Goal: Task Accomplishment & Management: Manage account settings

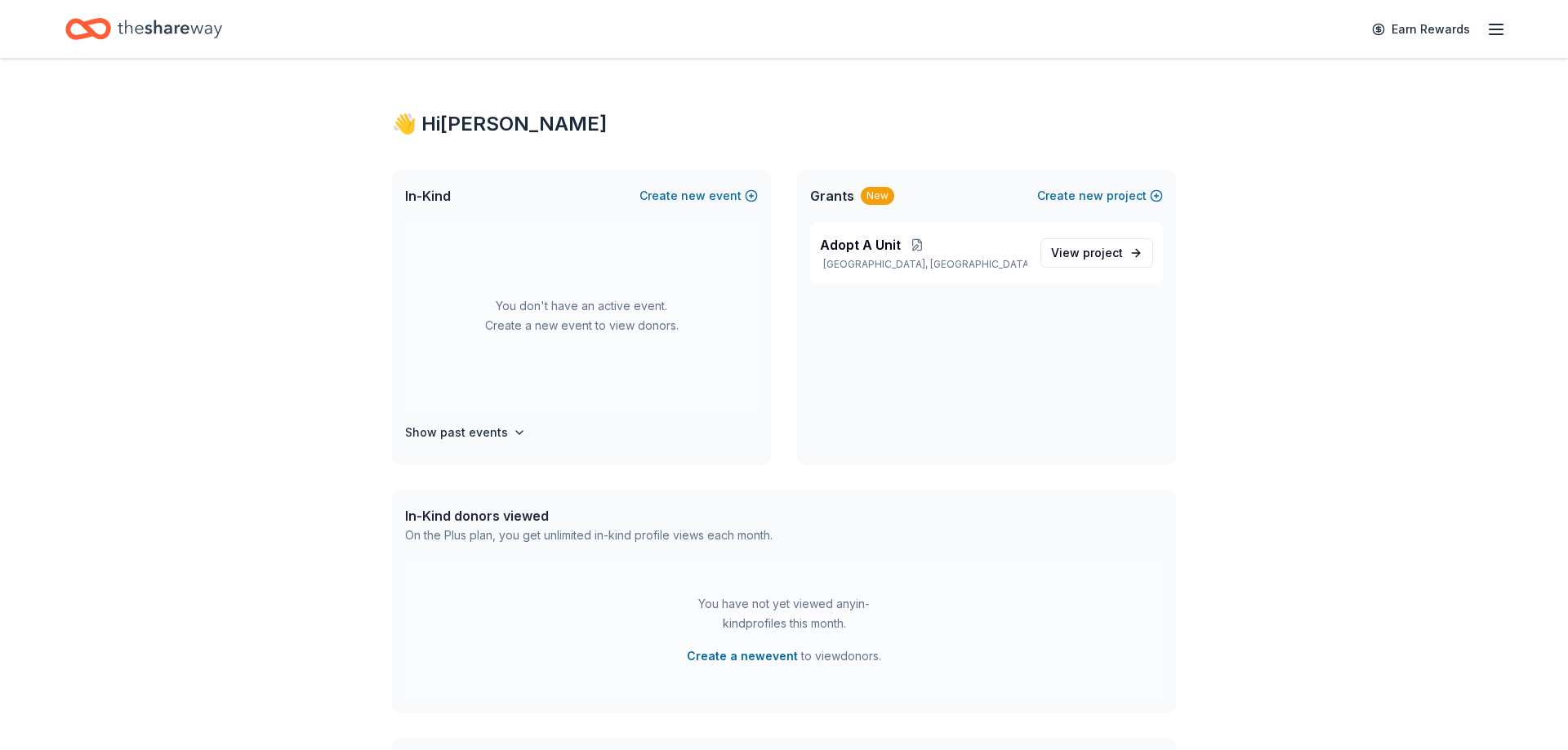
drag, startPoint x: 1374, startPoint y: 234, endPoint x: 1340, endPoint y: 226, distance: 34.9
click at [1370, 234] on div "👋 Hi [PERSON_NAME] In-Kind Create new event You don't have an active event. Cre…" at bounding box center [784, 520] width 1568 height 921
click at [1496, 37] on icon "button" at bounding box center [1496, 29] width 19 height 19
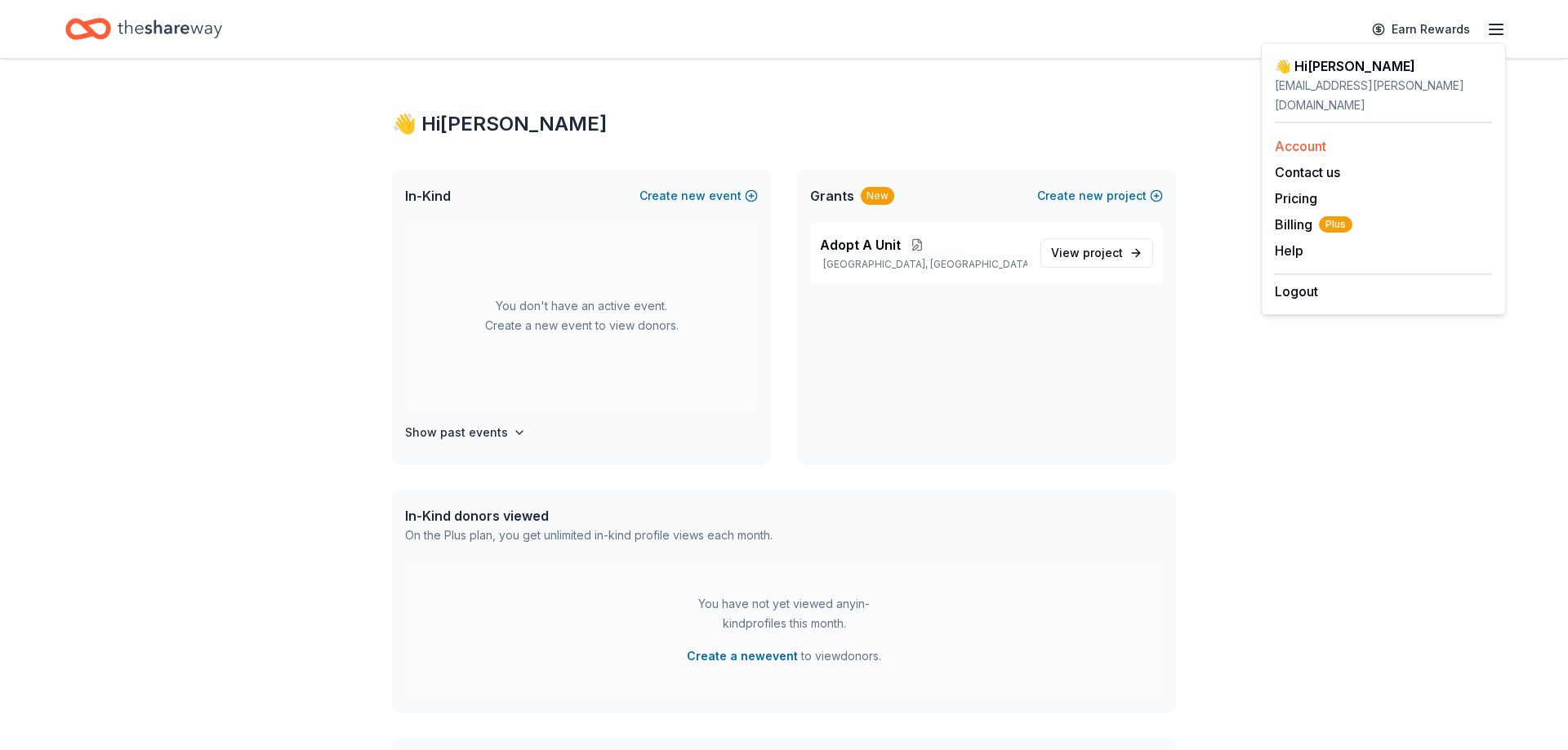
click at [1296, 138] on link "Account" at bounding box center [1300, 146] width 51 height 17
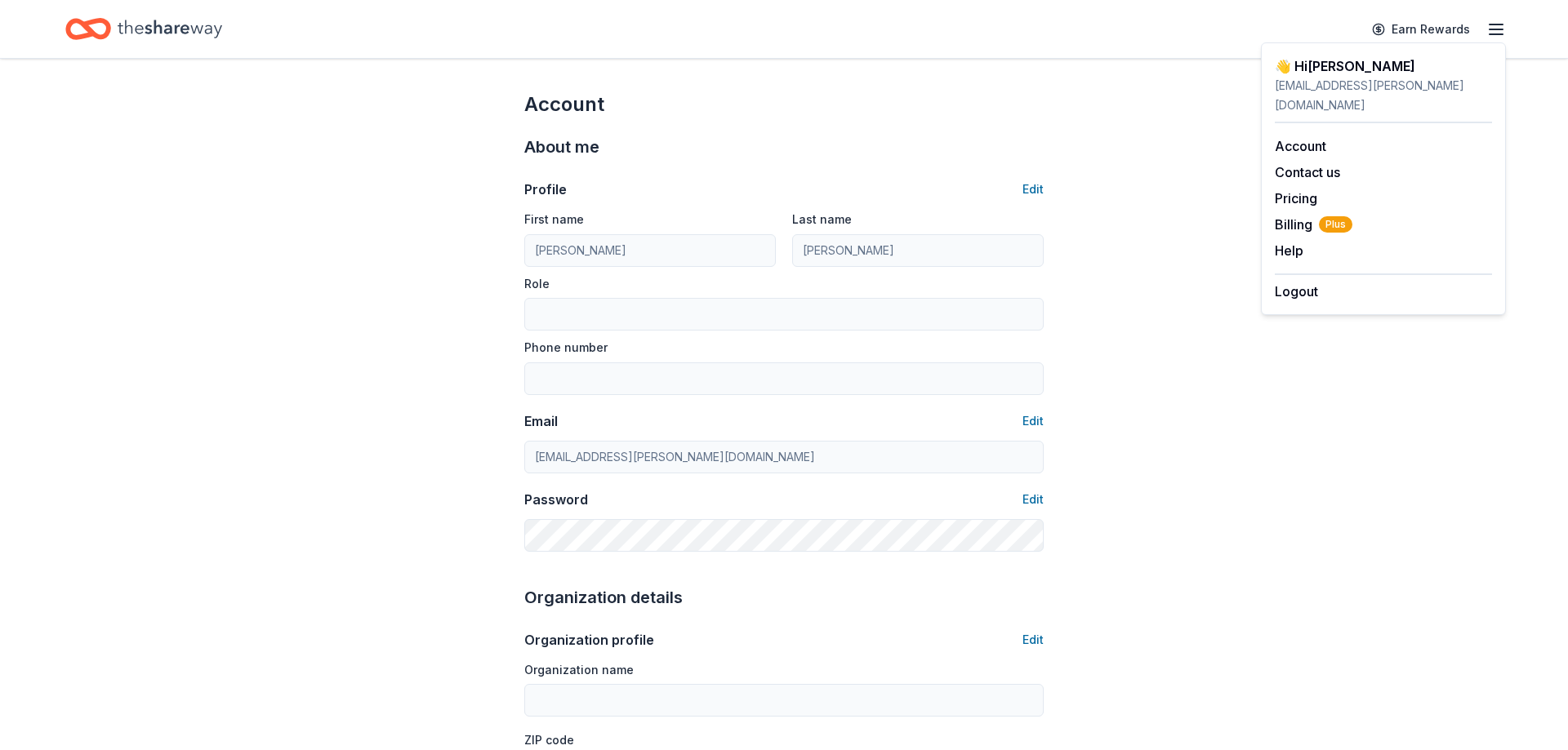
click at [188, 27] on icon "Home" at bounding box center [169, 28] width 104 height 18
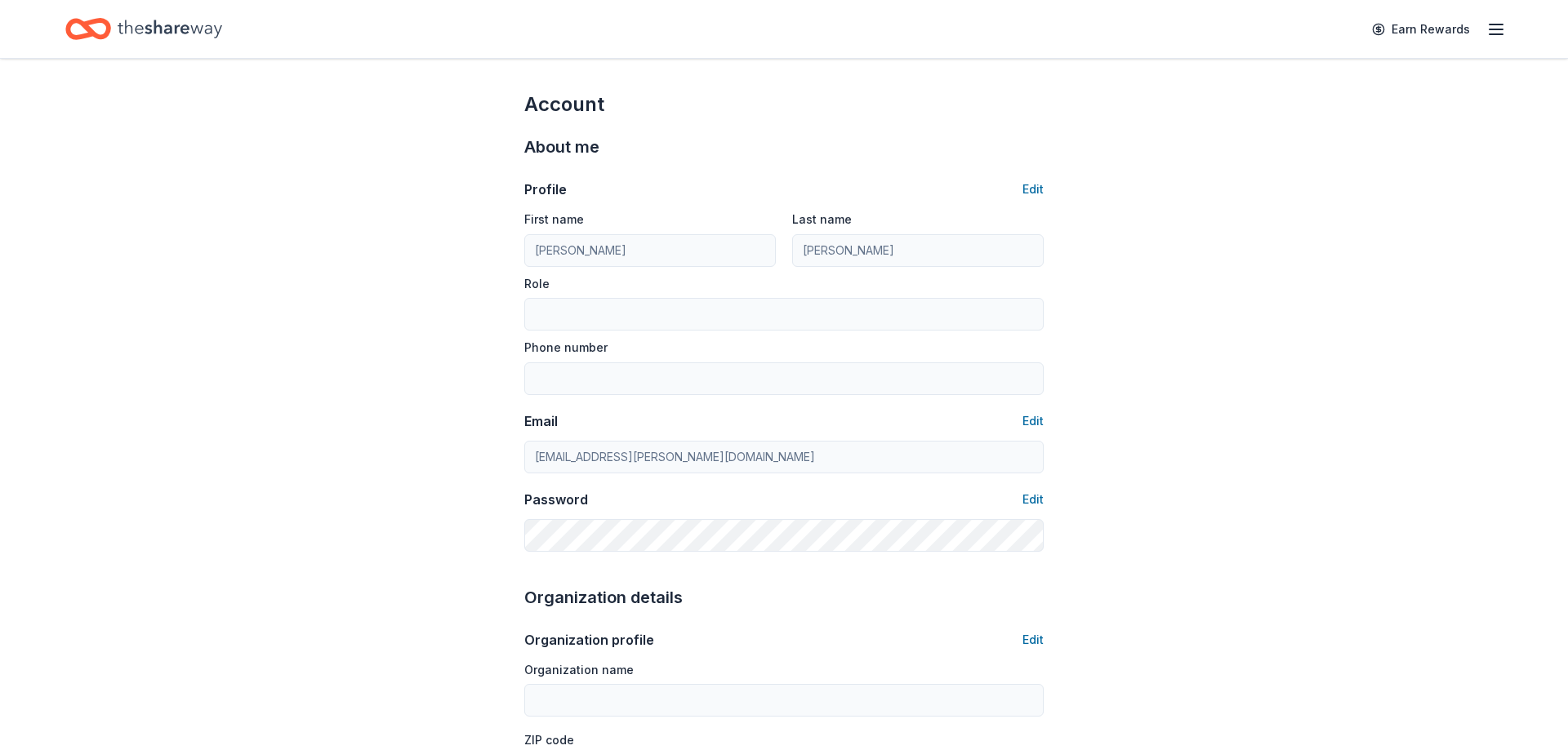
click at [137, 22] on icon "Home" at bounding box center [169, 29] width 104 height 34
click at [123, 27] on icon "Home" at bounding box center [169, 29] width 104 height 34
click at [1495, 31] on icon "button" at bounding box center [1496, 29] width 19 height 19
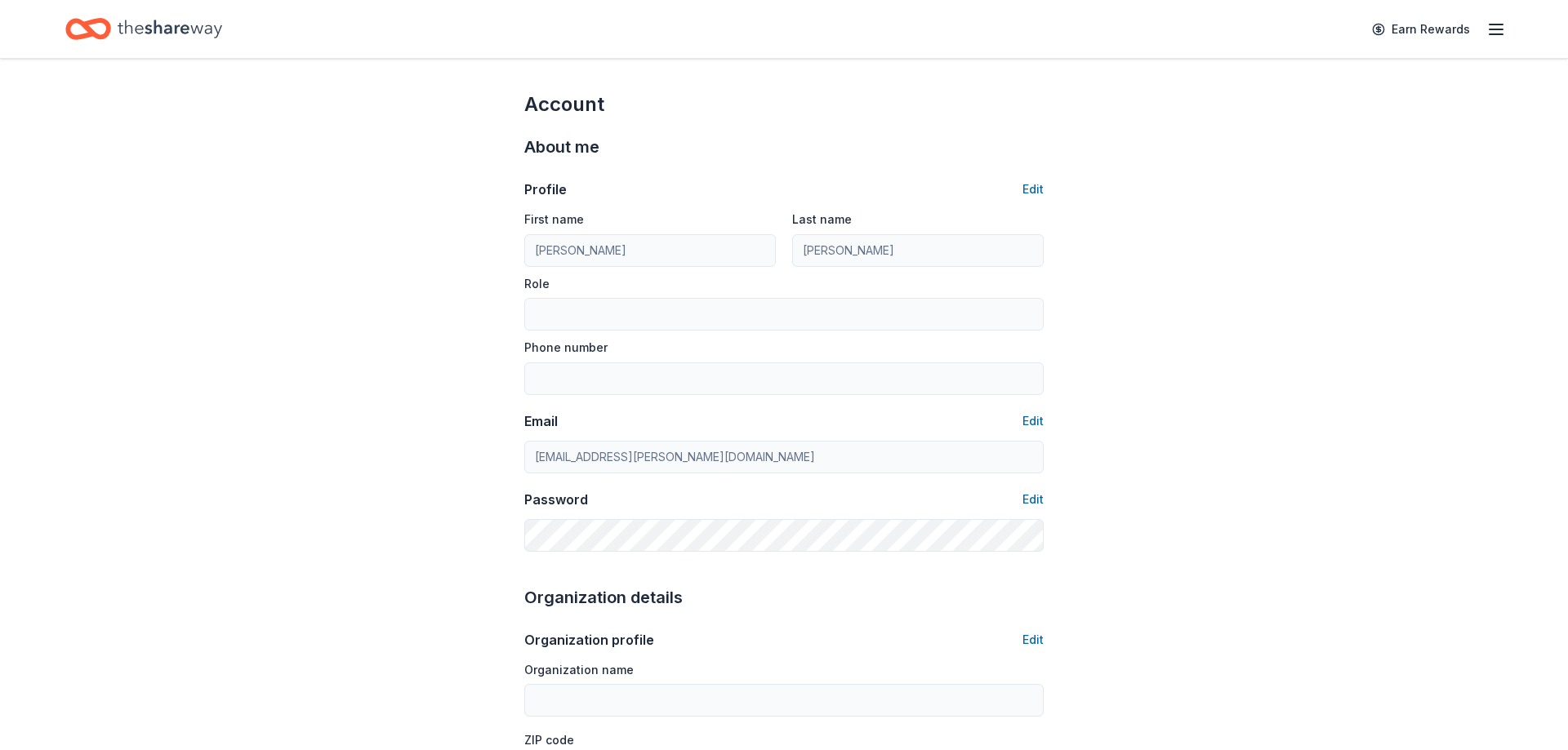
click at [133, 26] on icon "Home" at bounding box center [169, 29] width 104 height 34
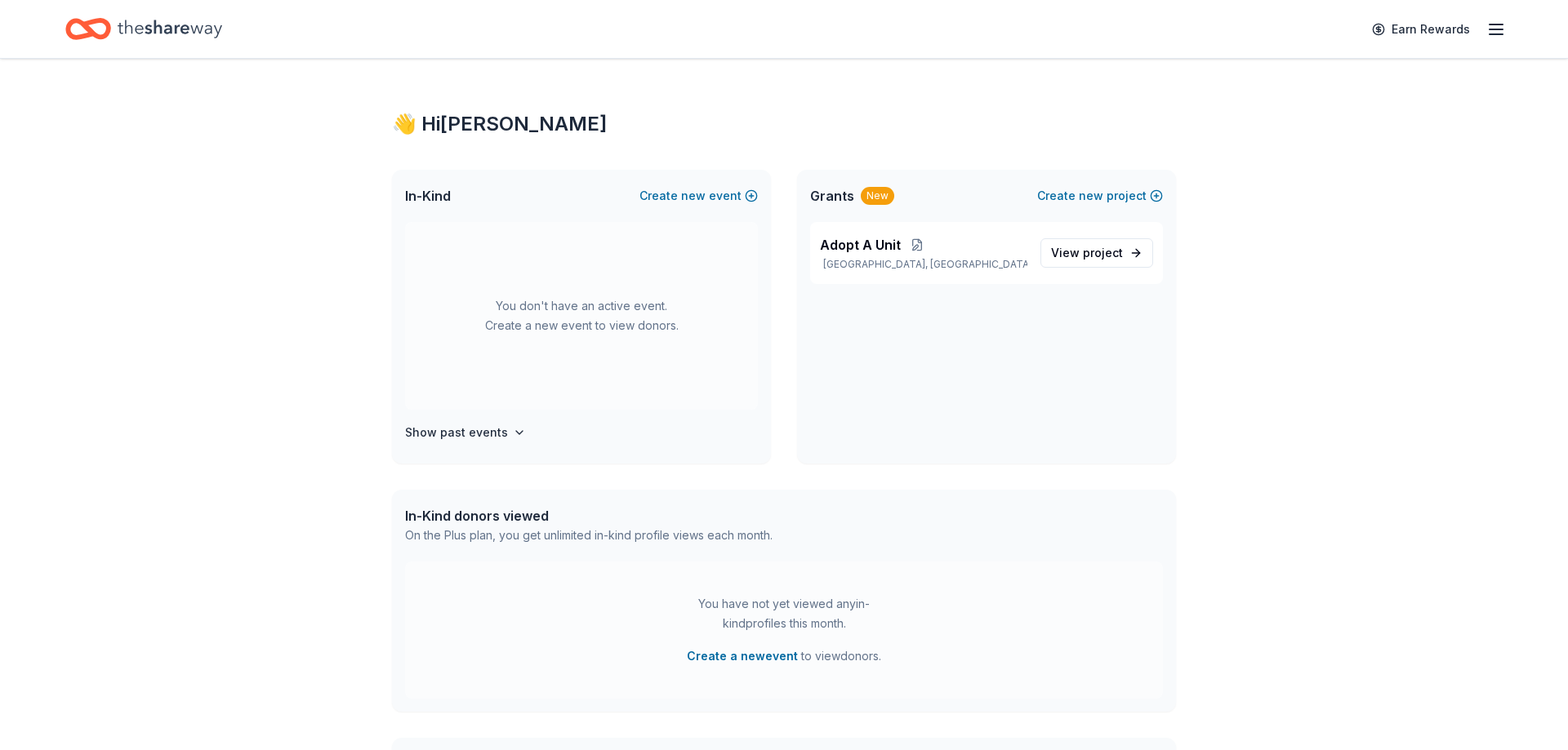
drag, startPoint x: 431, startPoint y: 197, endPoint x: 462, endPoint y: 365, distance: 170.8
click at [432, 196] on span "In-Kind" at bounding box center [428, 196] width 46 height 19
click at [478, 425] on h4 "Show past events" at bounding box center [456, 432] width 103 height 19
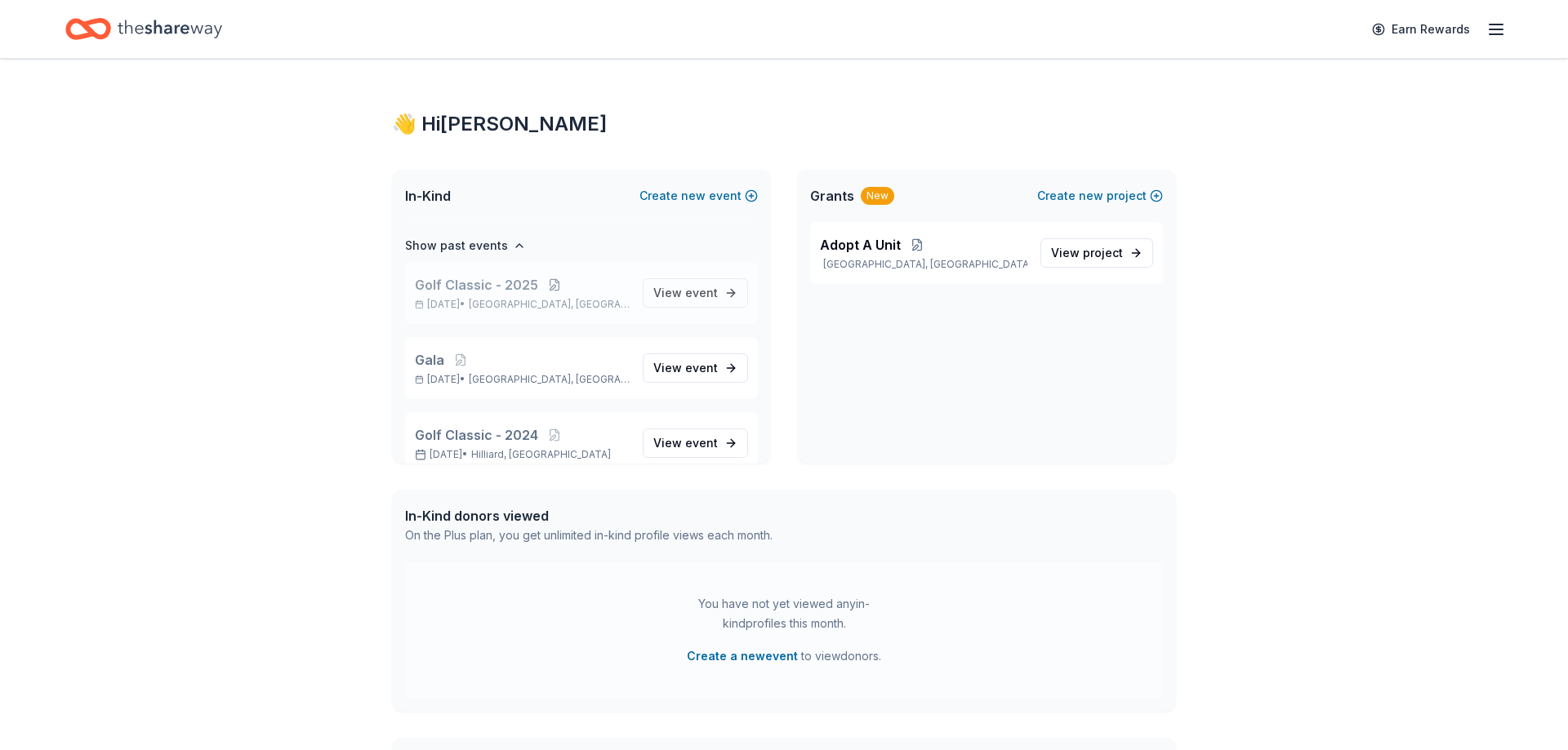
scroll to position [188, 0]
click at [695, 288] on span "event" at bounding box center [701, 292] width 33 height 14
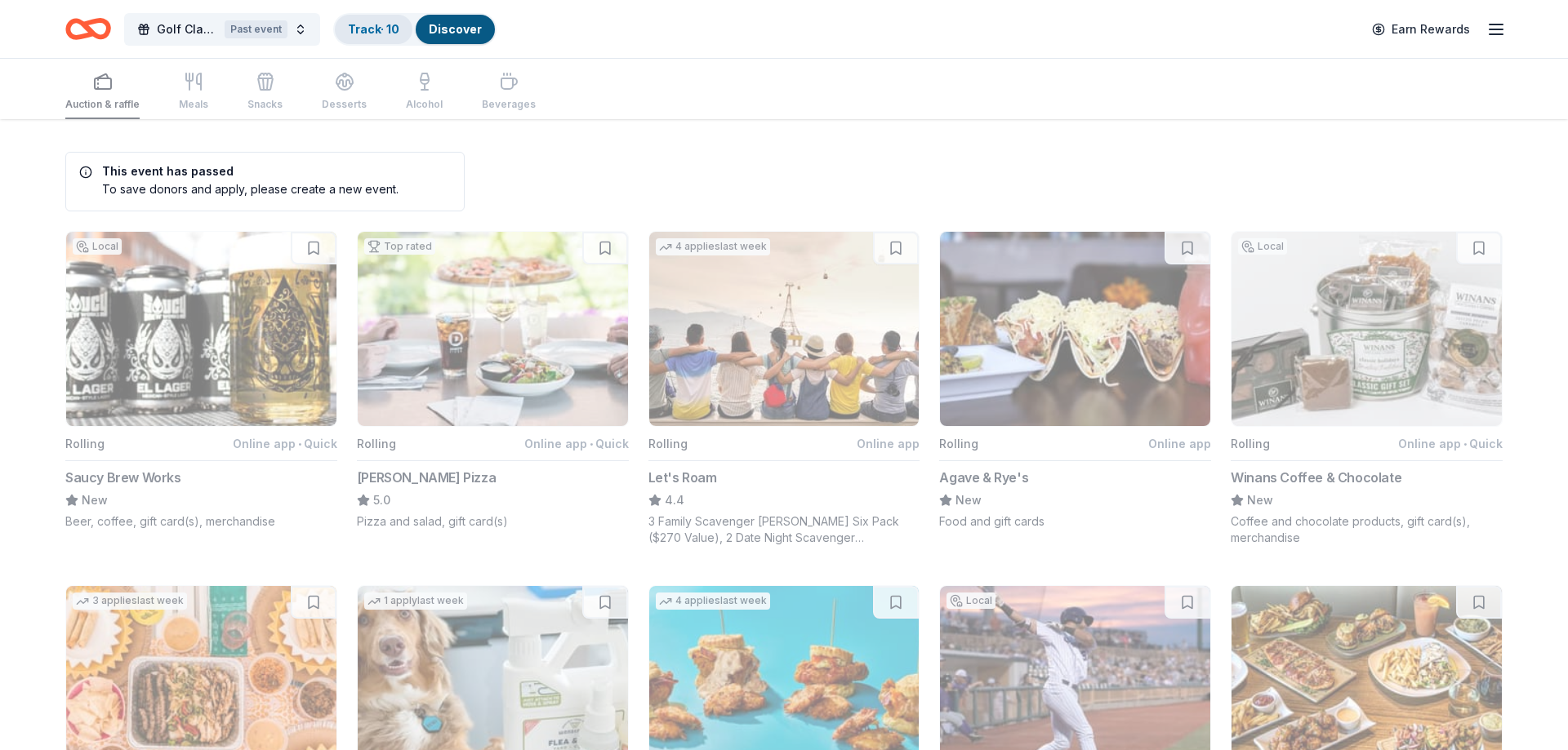
click at [365, 31] on link "Track · 10" at bounding box center [373, 29] width 51 height 14
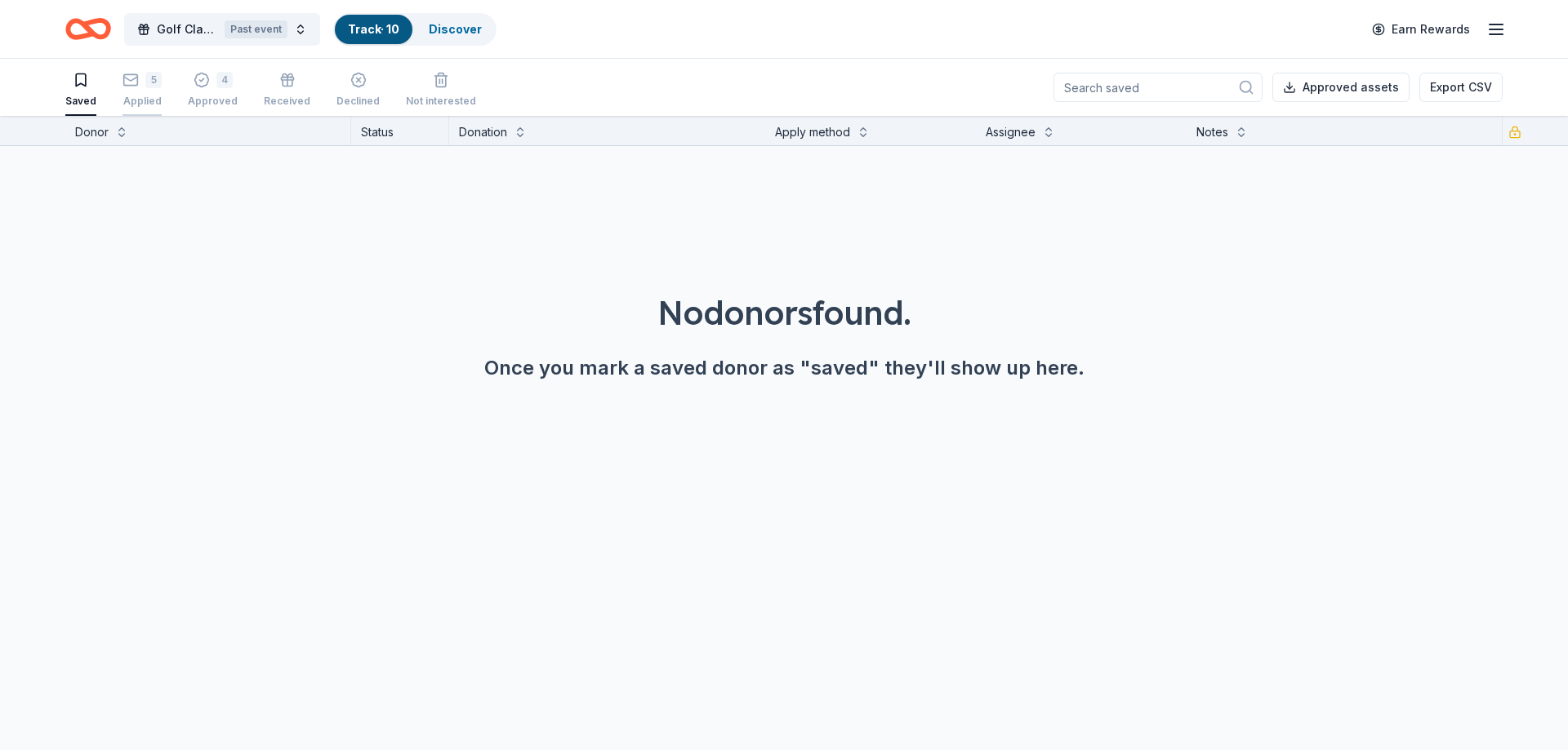
click at [144, 89] on div "5 Applied" at bounding box center [142, 89] width 39 height 36
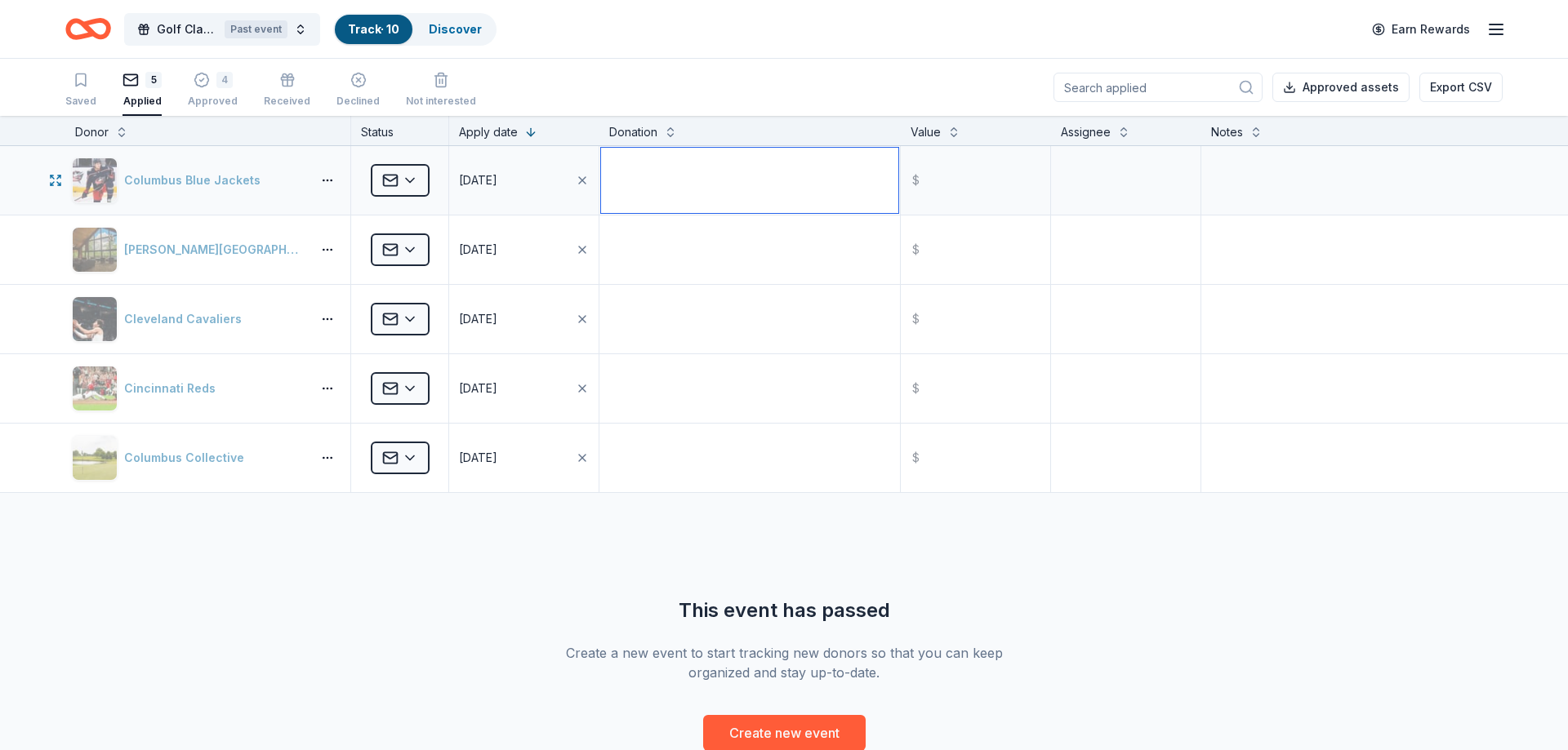
click at [671, 175] on textarea at bounding box center [749, 180] width 297 height 65
type textarea "A"
type textarea "Signed Photo of CBJ Player"
click at [670, 241] on textarea "To enrich screen reader interactions, please activate Accessibility in Grammarl…" at bounding box center [749, 250] width 297 height 65
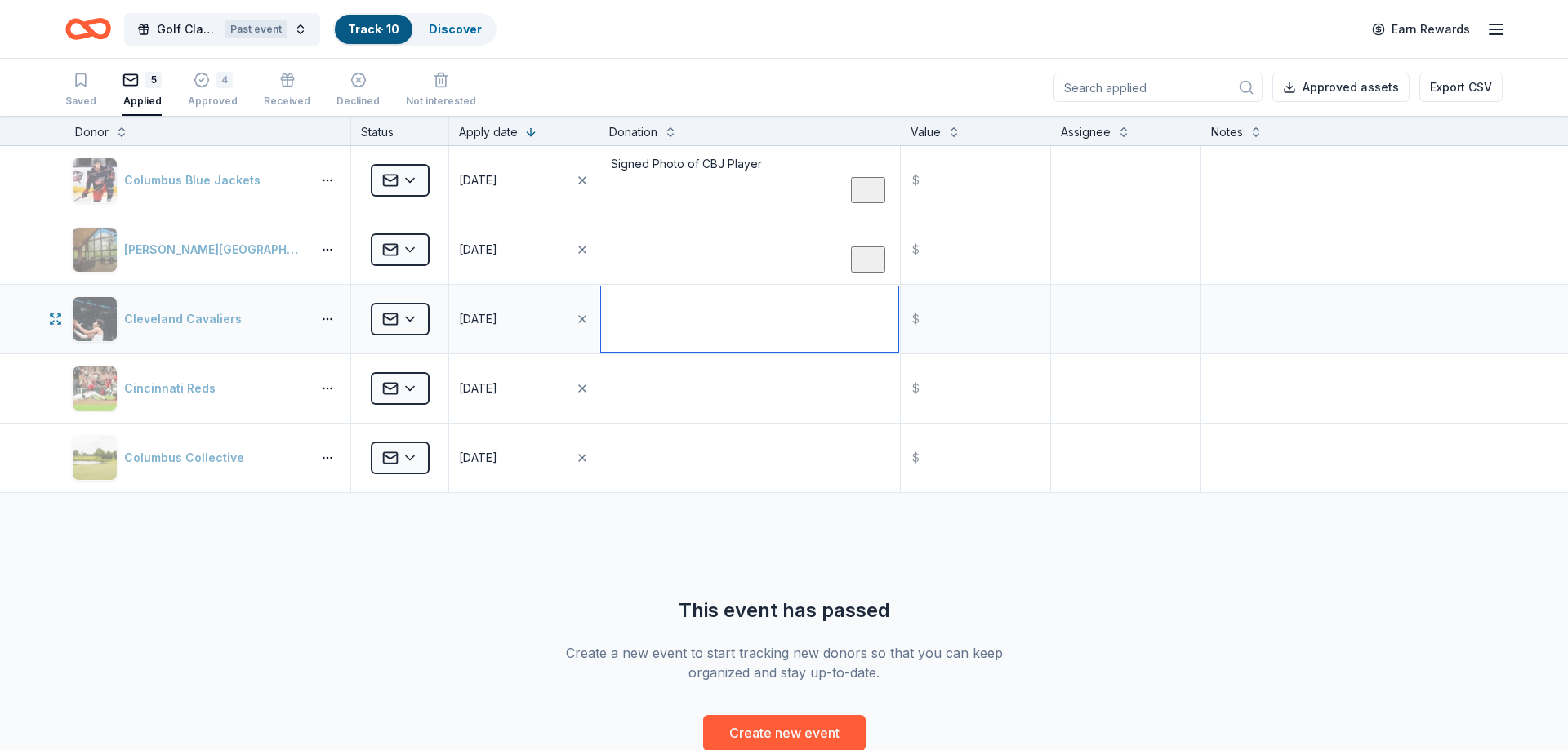
click at [673, 301] on textarea "To enrich screen reader interactions, please activate Accessibility in Grammarl…" at bounding box center [749, 319] width 297 height 65
type textarea "Signed Pennant of CAVS Player and Swag"
click at [640, 394] on textarea "To enrich screen reader interactions, please activate Accessibility in Grammarl…" at bounding box center [749, 388] width 297 height 65
type textarea "T"
type textarea "Game Tickets"
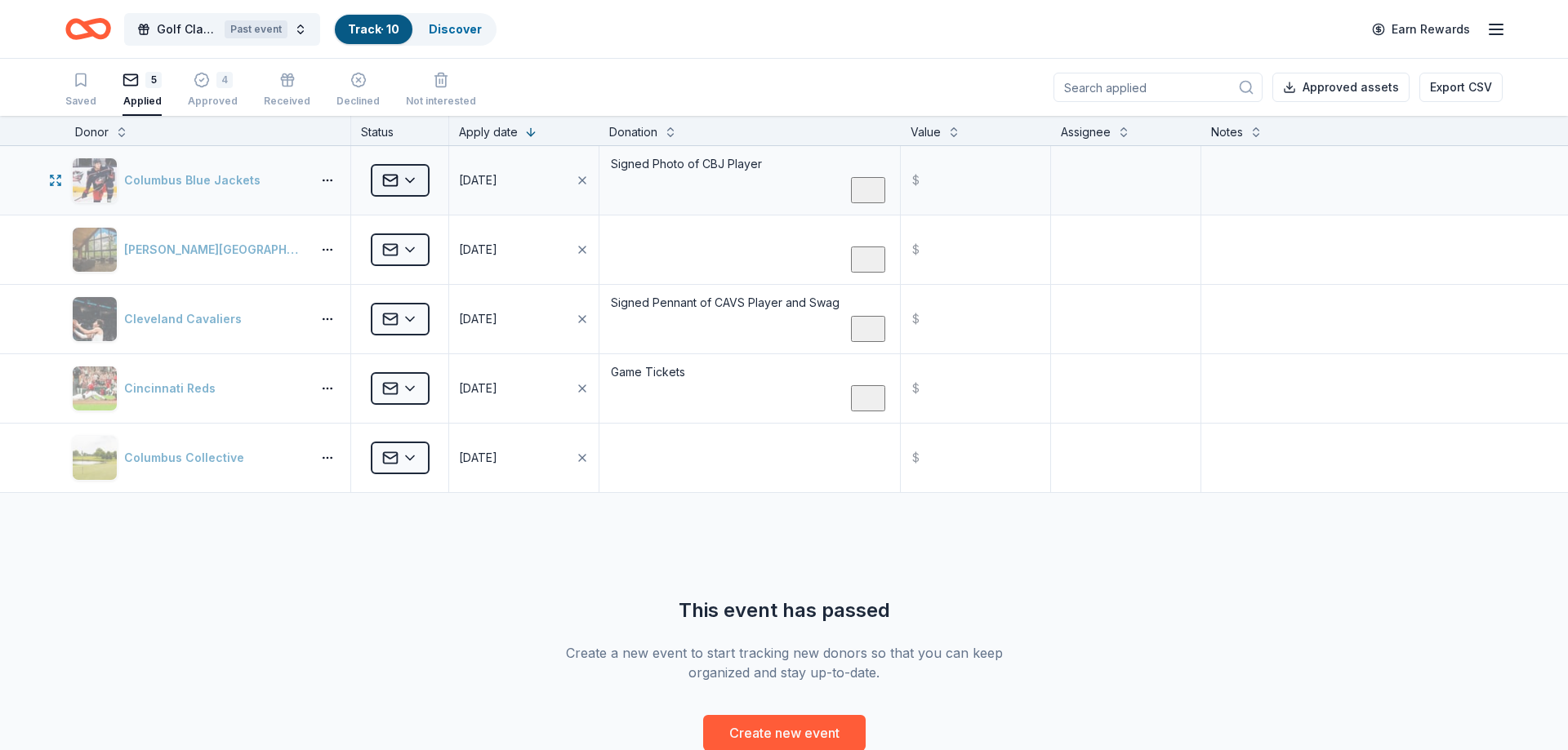
click at [415, 180] on html "Golf Classic - 2025 Past event Track · 10 Discover Earn Rewards Saved 5 Applied…" at bounding box center [784, 375] width 1568 height 750
click at [408, 316] on div "Approved" at bounding box center [443, 314] width 136 height 29
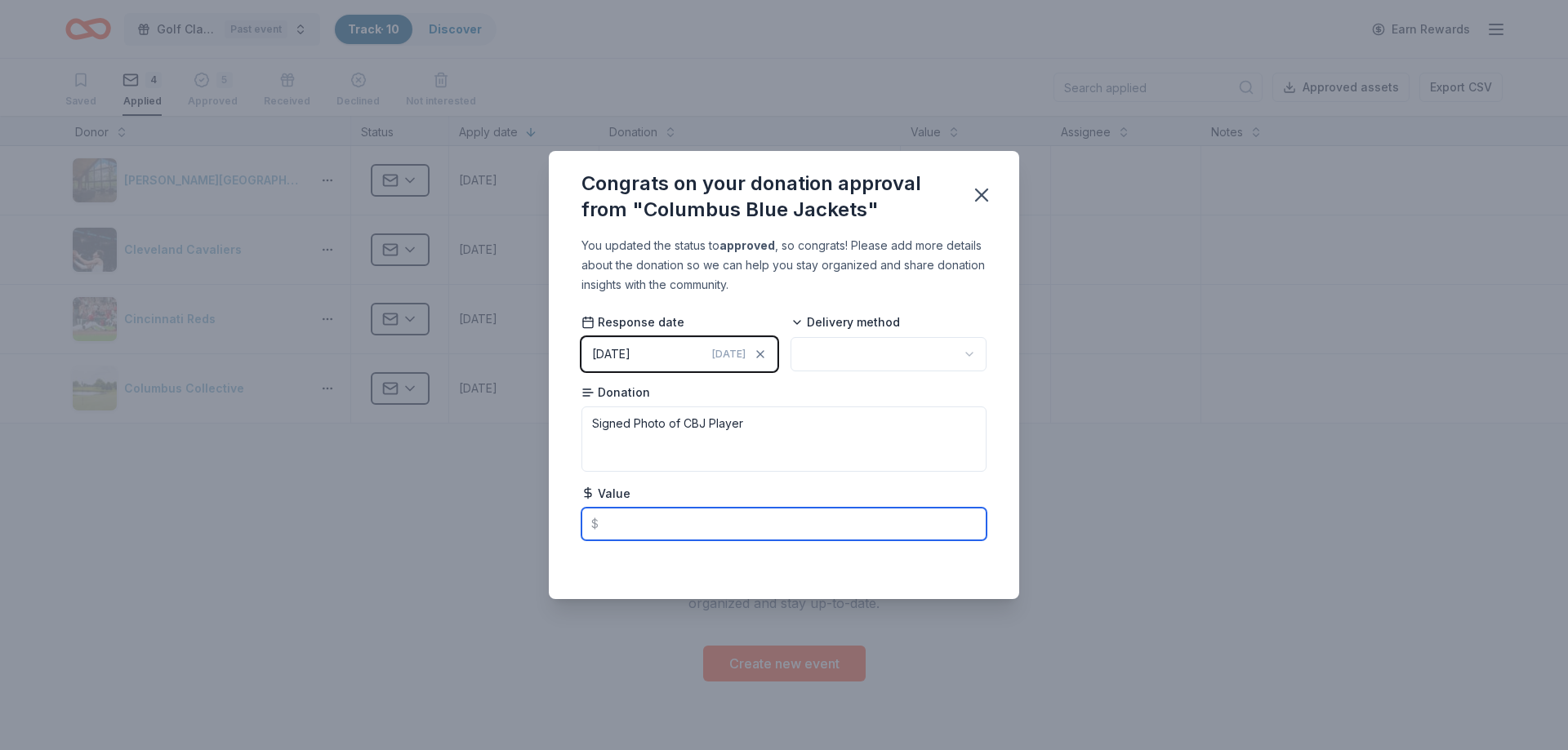
click at [739, 530] on input "text" at bounding box center [784, 524] width 405 height 33
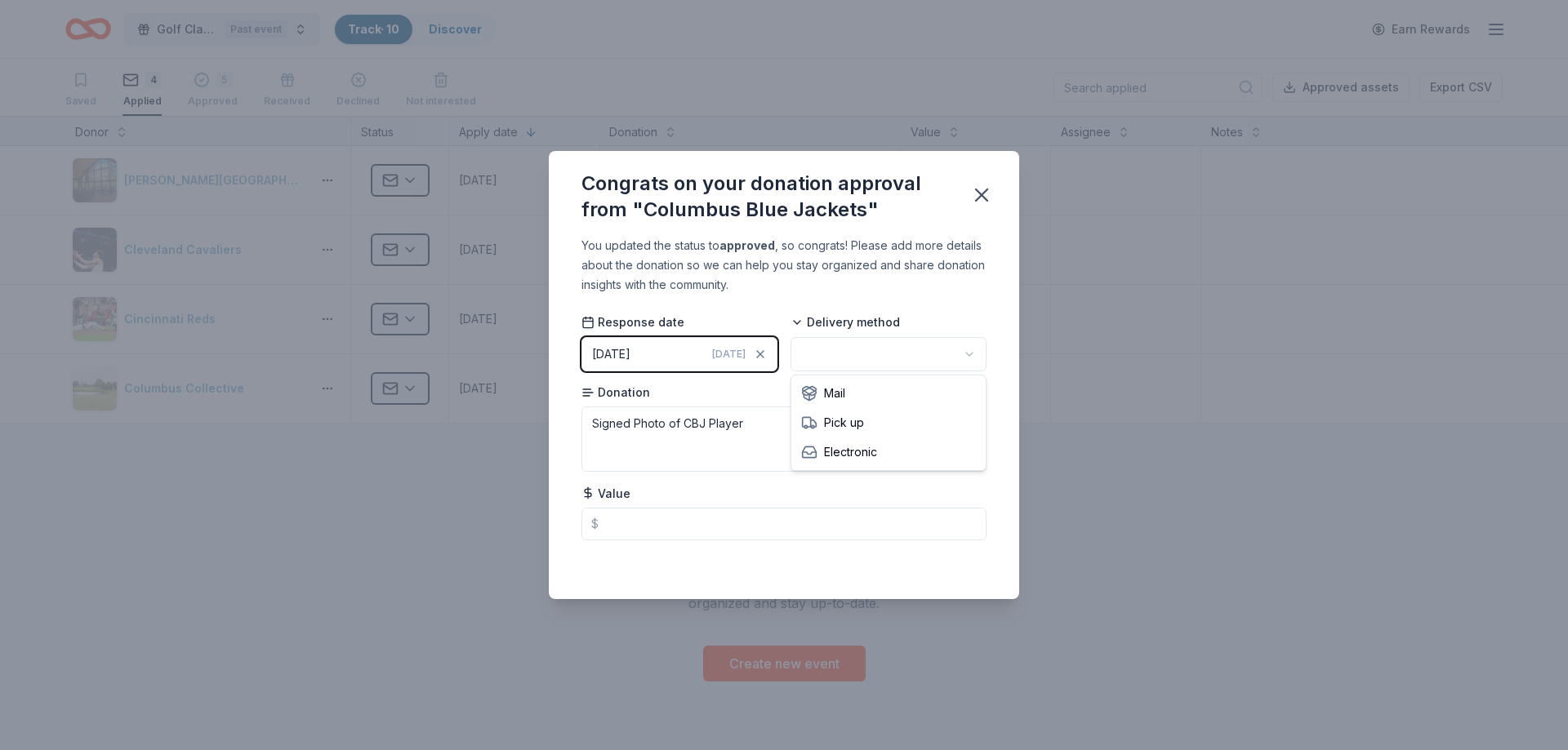
click at [874, 362] on html "Golf Classic - 2025 Past event Track · 10 Discover Earn Rewards Saved 4 Applied…" at bounding box center [784, 375] width 1568 height 750
drag, startPoint x: 858, startPoint y: 451, endPoint x: 843, endPoint y: 394, distance: 58.9
click at [843, 394] on div "Donation Signed Photo of CBJ Player" at bounding box center [784, 429] width 405 height 88
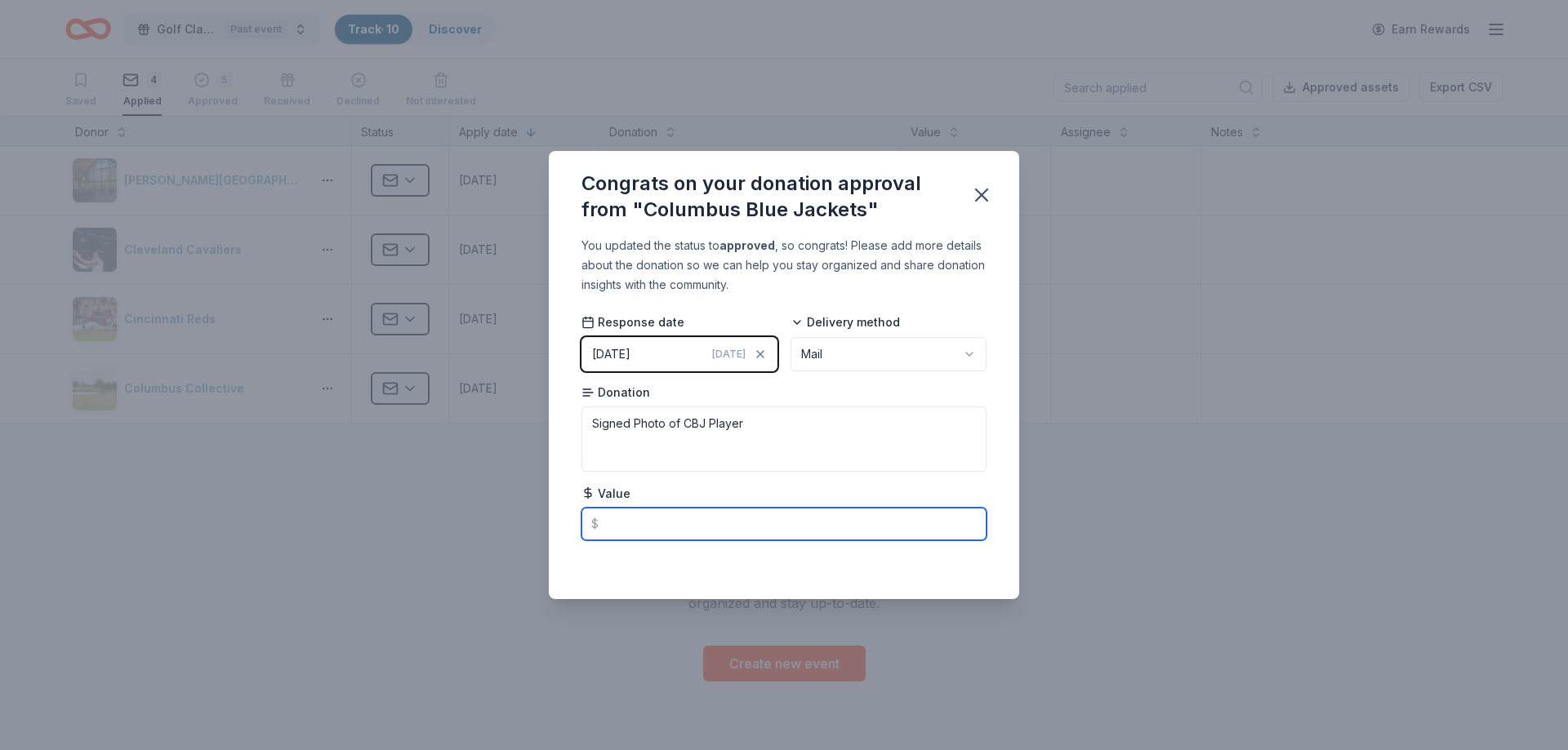
click at [664, 530] on input "text" at bounding box center [784, 524] width 405 height 33
type input "100"
drag, startPoint x: 677, startPoint y: 521, endPoint x: 364, endPoint y: 476, distance: 316.2
click at [581, 508] on input "100" at bounding box center [784, 524] width 405 height 33
drag, startPoint x: 987, startPoint y: 191, endPoint x: 1048, endPoint y: 211, distance: 64.2
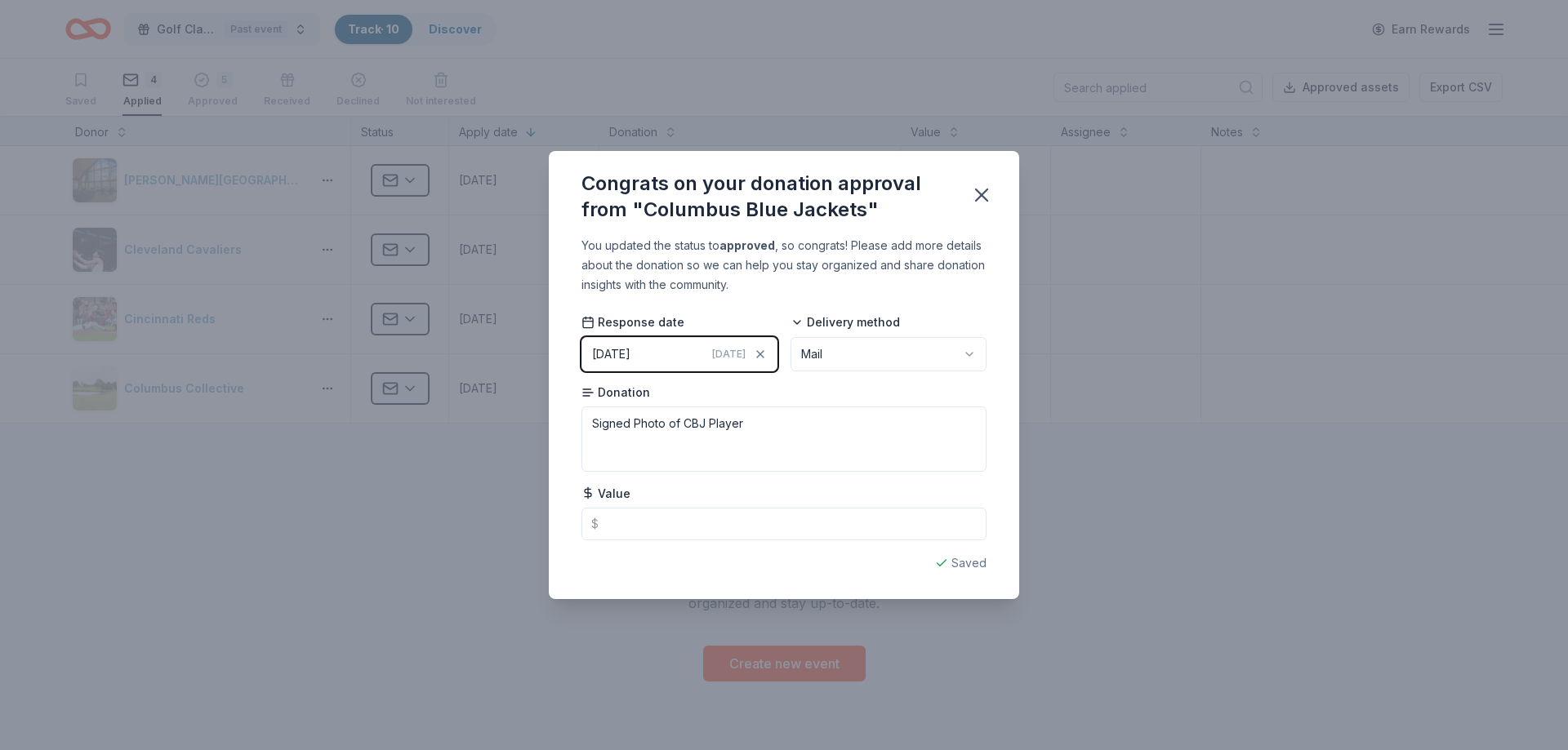
click at [987, 191] on icon "button" at bounding box center [981, 195] width 23 height 23
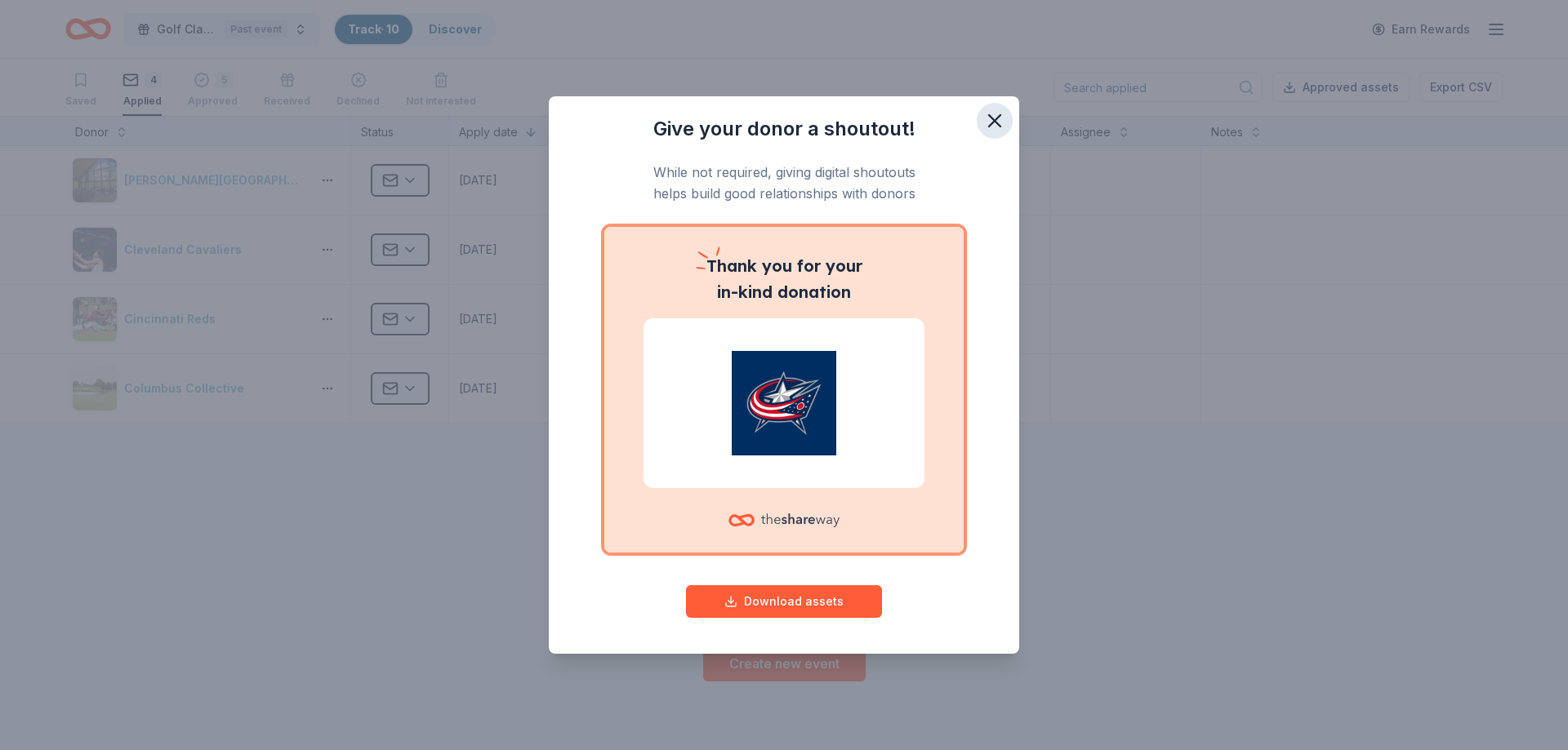
click at [994, 119] on icon "button" at bounding box center [994, 120] width 11 height 11
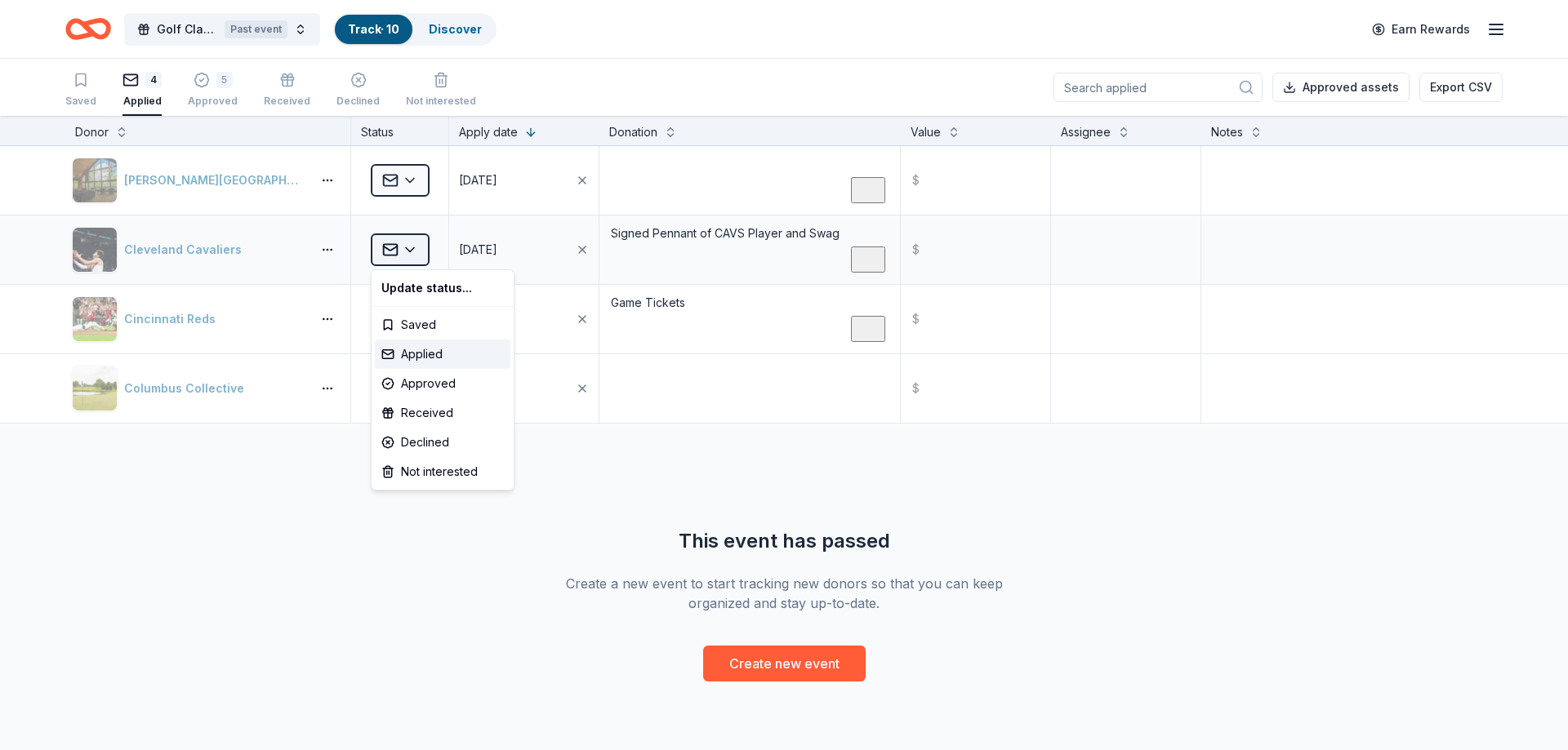
click at [415, 250] on html "Golf Classic - 2025 Past event Track · 10 Discover Earn Rewards Saved 4 Applied…" at bounding box center [784, 375] width 1568 height 750
click at [433, 374] on div "Approved" at bounding box center [443, 383] width 136 height 29
click at [443, 384] on div "Approved" at bounding box center [443, 383] width 136 height 29
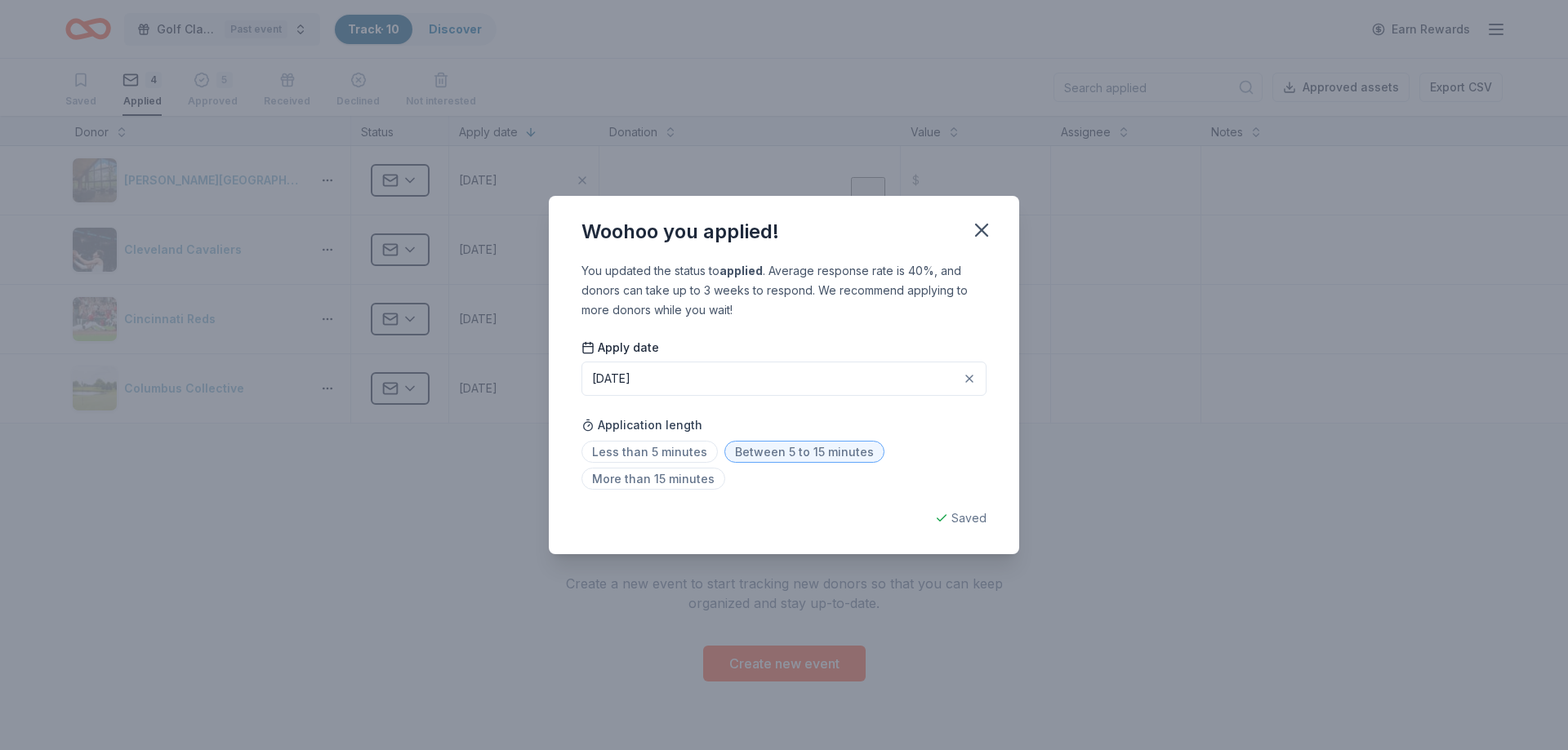
type textarea "Game Ti"
click at [989, 224] on icon "button" at bounding box center [981, 230] width 23 height 23
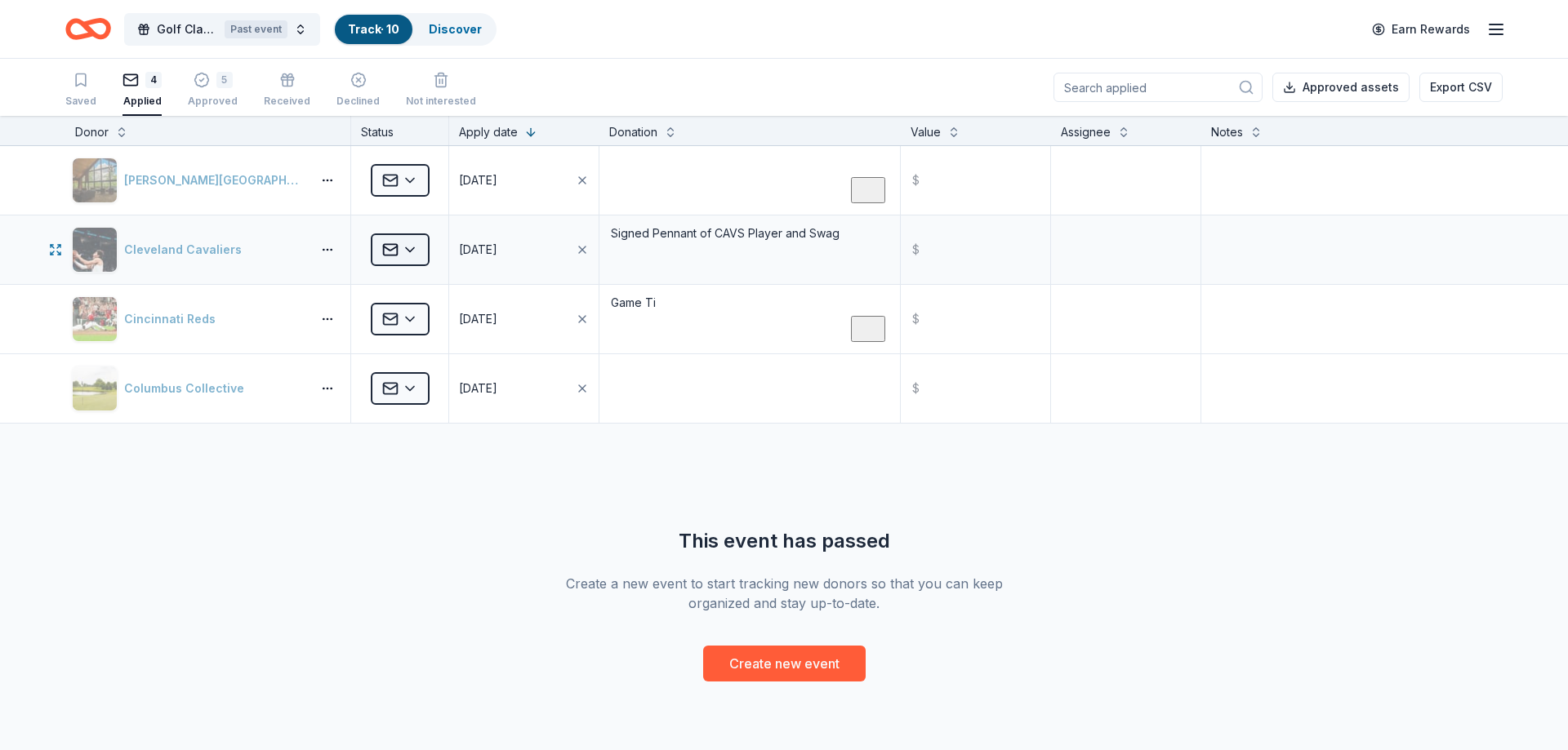
click at [408, 247] on html "Golf Classic - 2025 Past event Track · 10 Discover Earn Rewards Saved 4 Applied…" at bounding box center [784, 375] width 1568 height 750
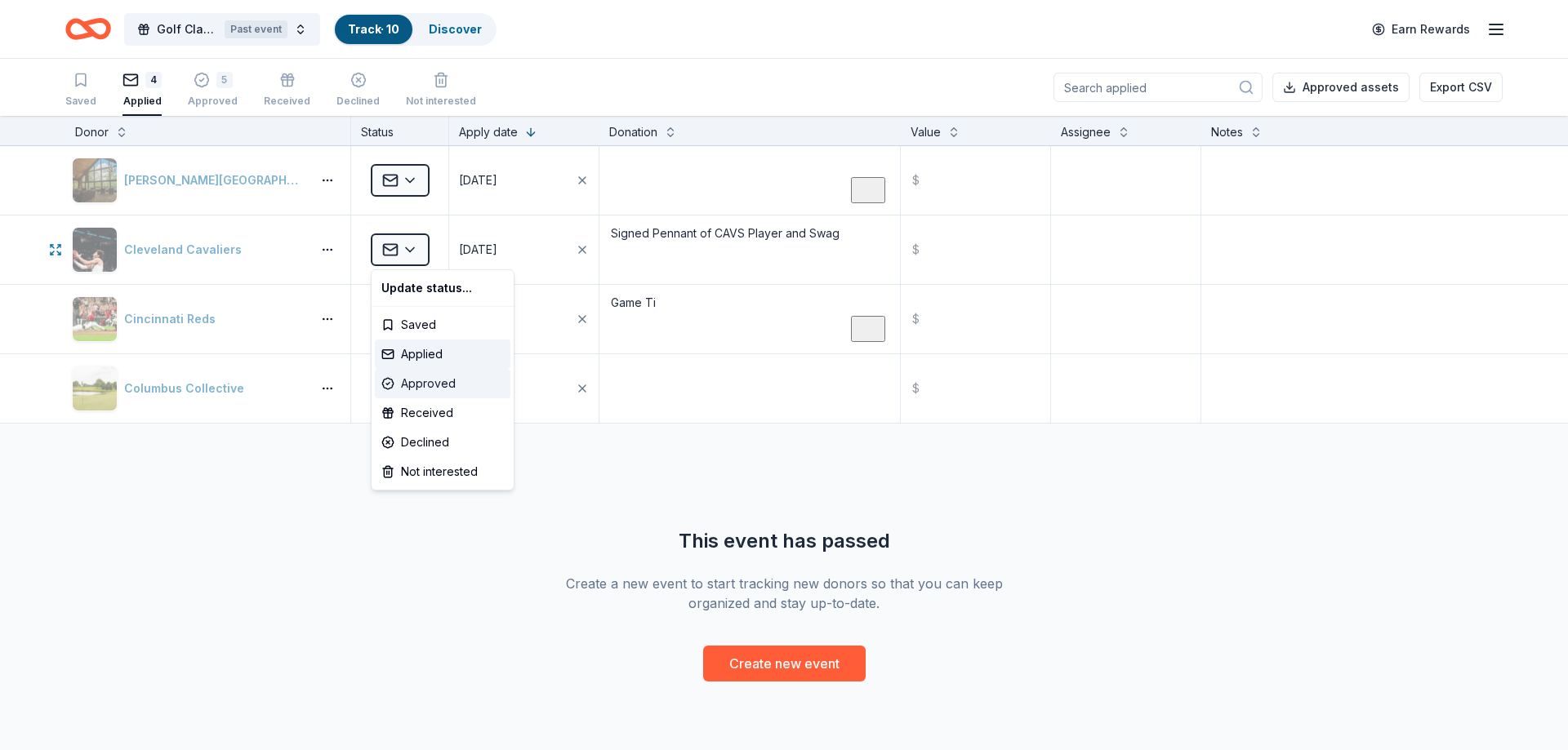
click at [409, 387] on div "Approved" at bounding box center [443, 383] width 136 height 29
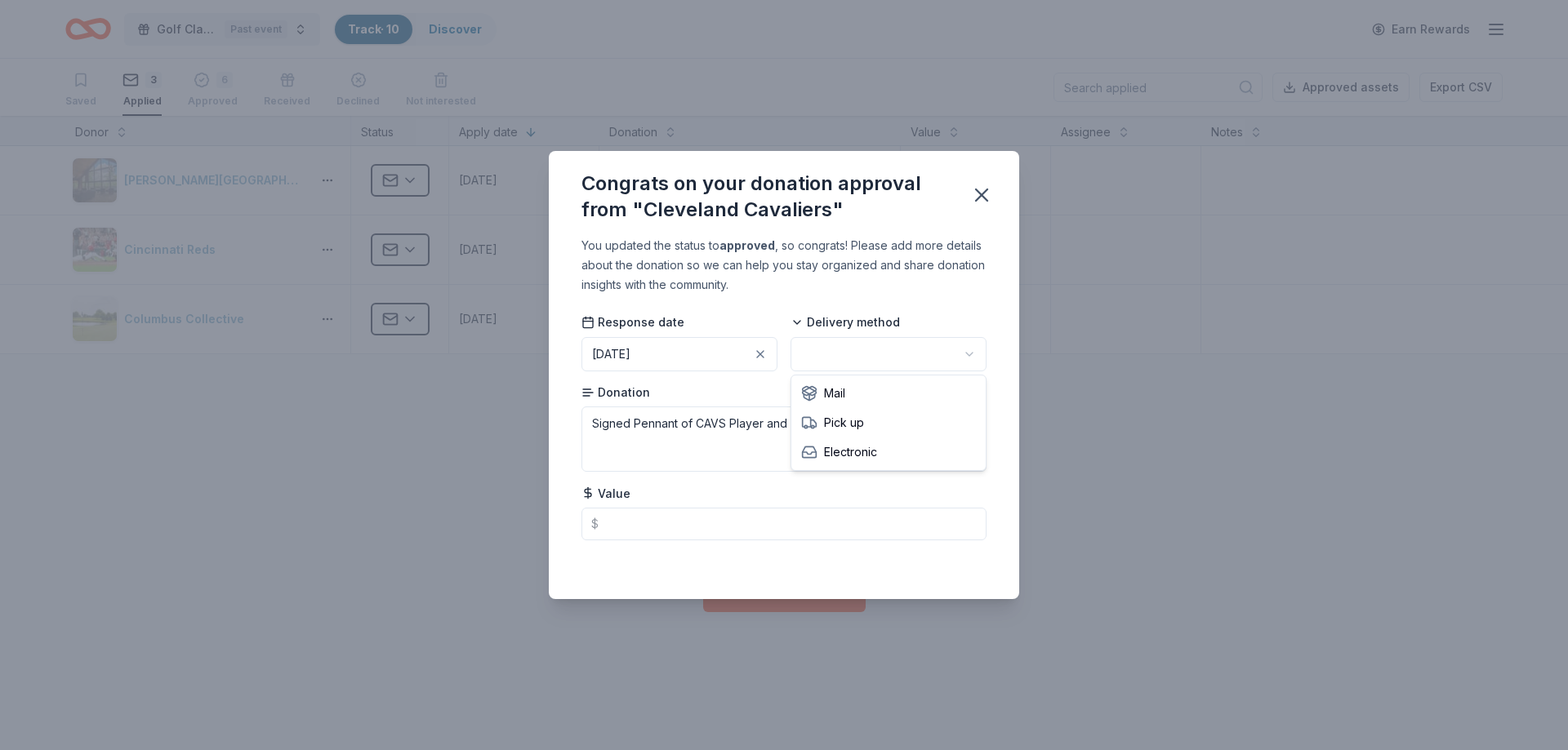
click at [872, 351] on html "Golf Classic - 2025 Past event Track · 10 Discover Earn Rewards Saved 3 Applied…" at bounding box center [784, 375] width 1568 height 750
click at [977, 201] on icon "button" at bounding box center [981, 195] width 23 height 23
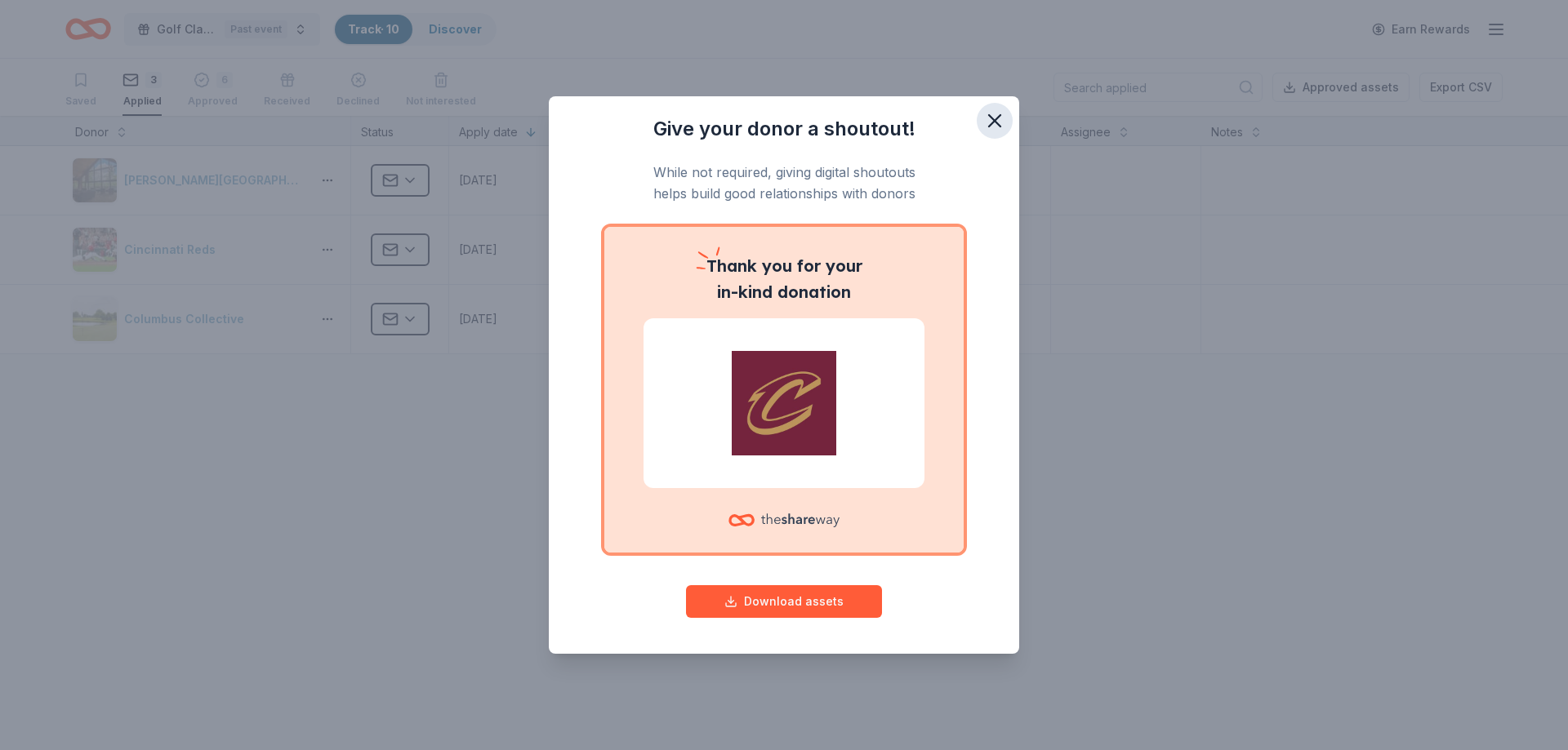
click at [993, 119] on icon "button" at bounding box center [994, 120] width 11 height 11
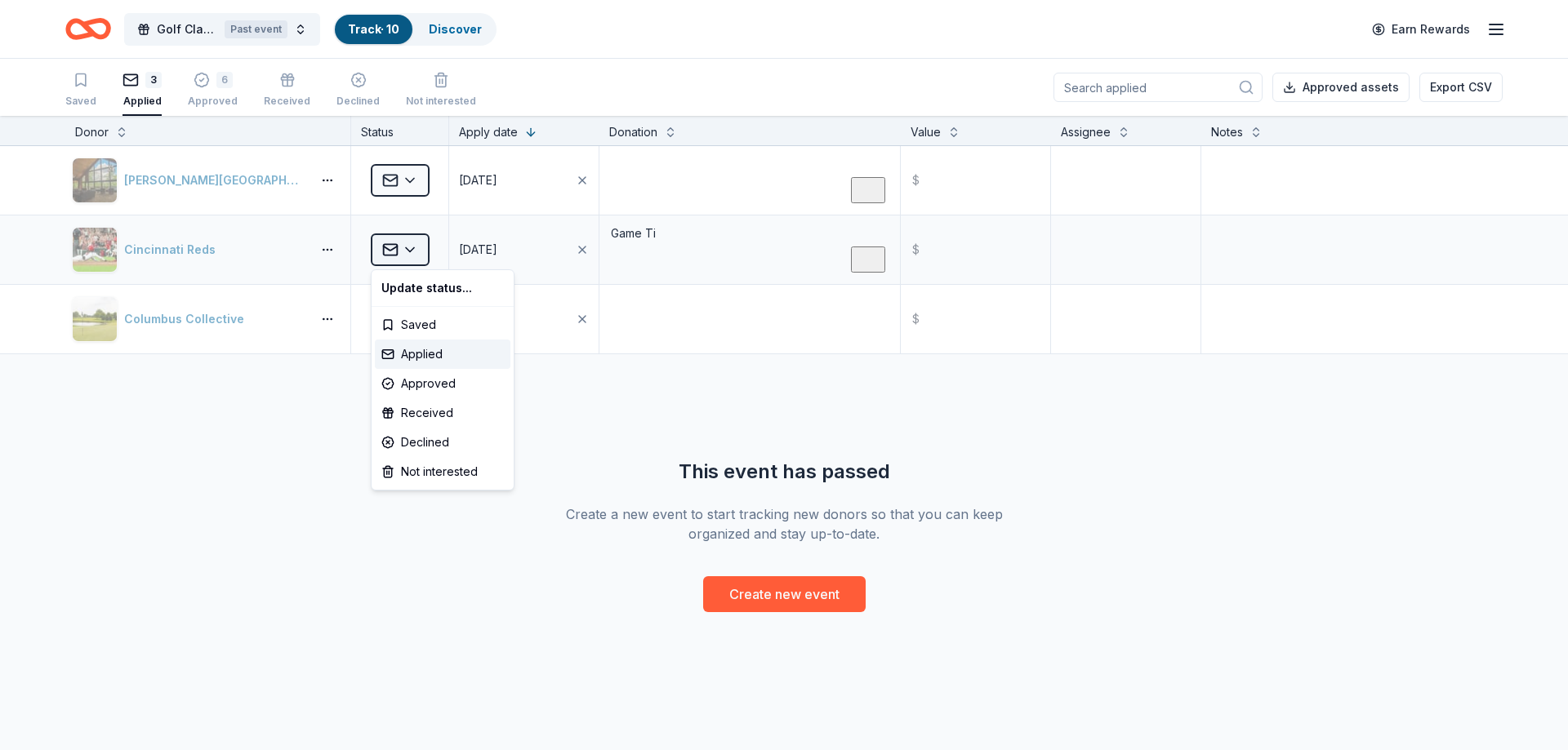
click at [414, 251] on html "Golf Classic - 2025 Past event Track · 10 Discover Earn Rewards Saved 3 Applied…" at bounding box center [784, 375] width 1568 height 750
click at [426, 380] on div "Approved" at bounding box center [443, 383] width 136 height 29
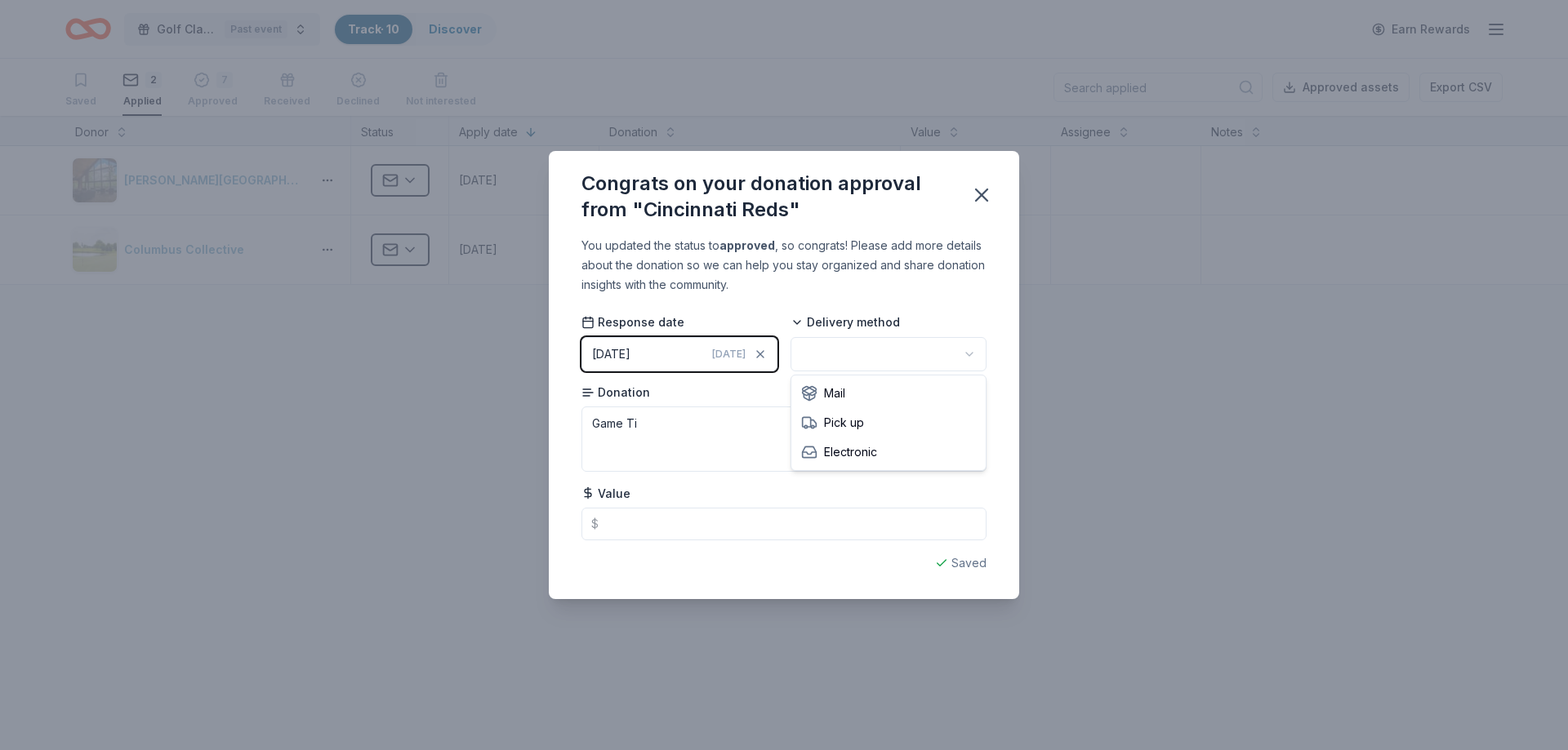
click at [847, 340] on html "Golf Classic - 2025 Past event Track · 10 Discover Earn Rewards Saved 2 Applied…" at bounding box center [784, 375] width 1568 height 750
click at [647, 429] on textarea "Game Ti" at bounding box center [784, 439] width 405 height 65
type textarea "Game Tickets"
click at [986, 190] on icon "button" at bounding box center [981, 195] width 23 height 23
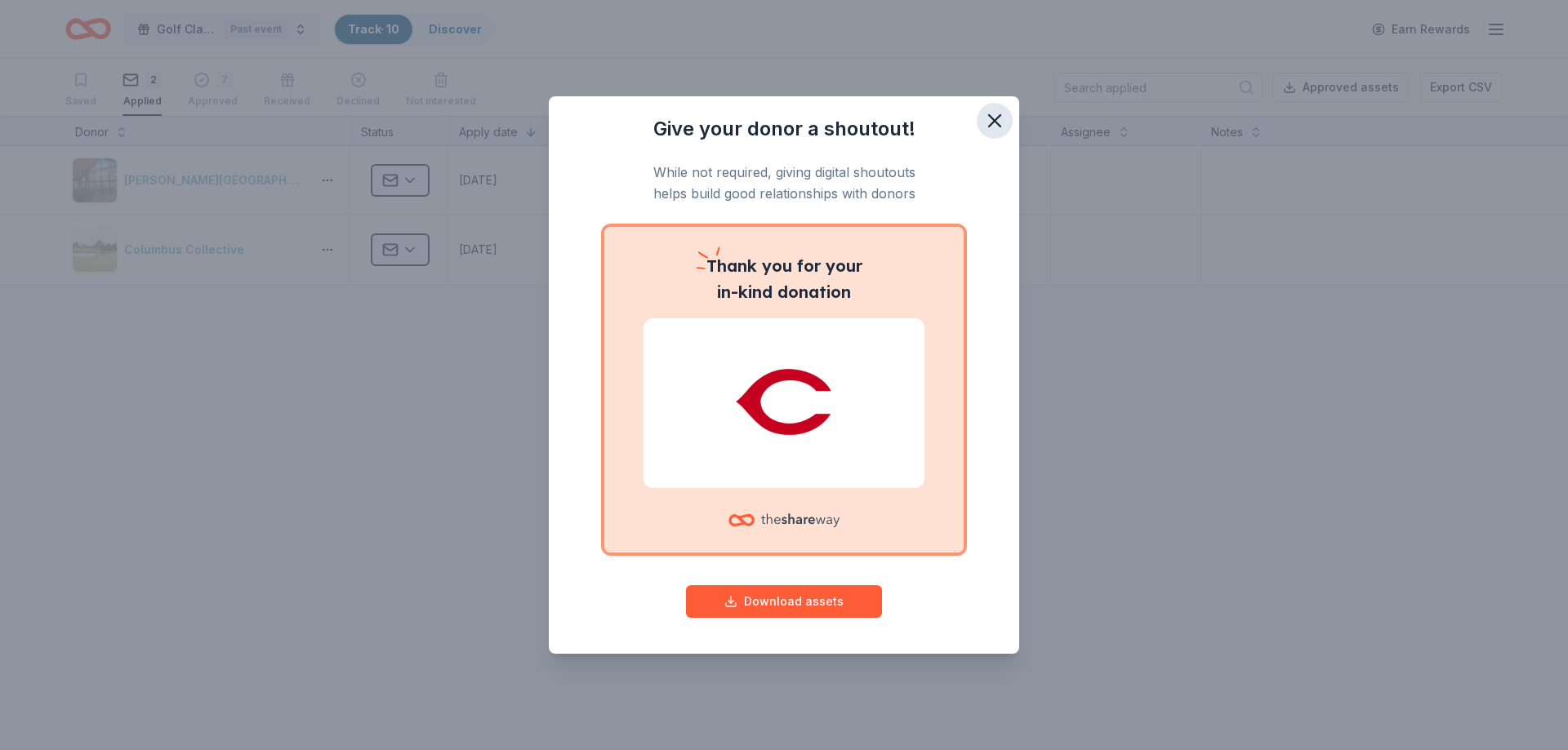
drag, startPoint x: 995, startPoint y: 121, endPoint x: 983, endPoint y: 117, distance: 12.6
click at [995, 119] on icon "button" at bounding box center [994, 121] width 23 height 23
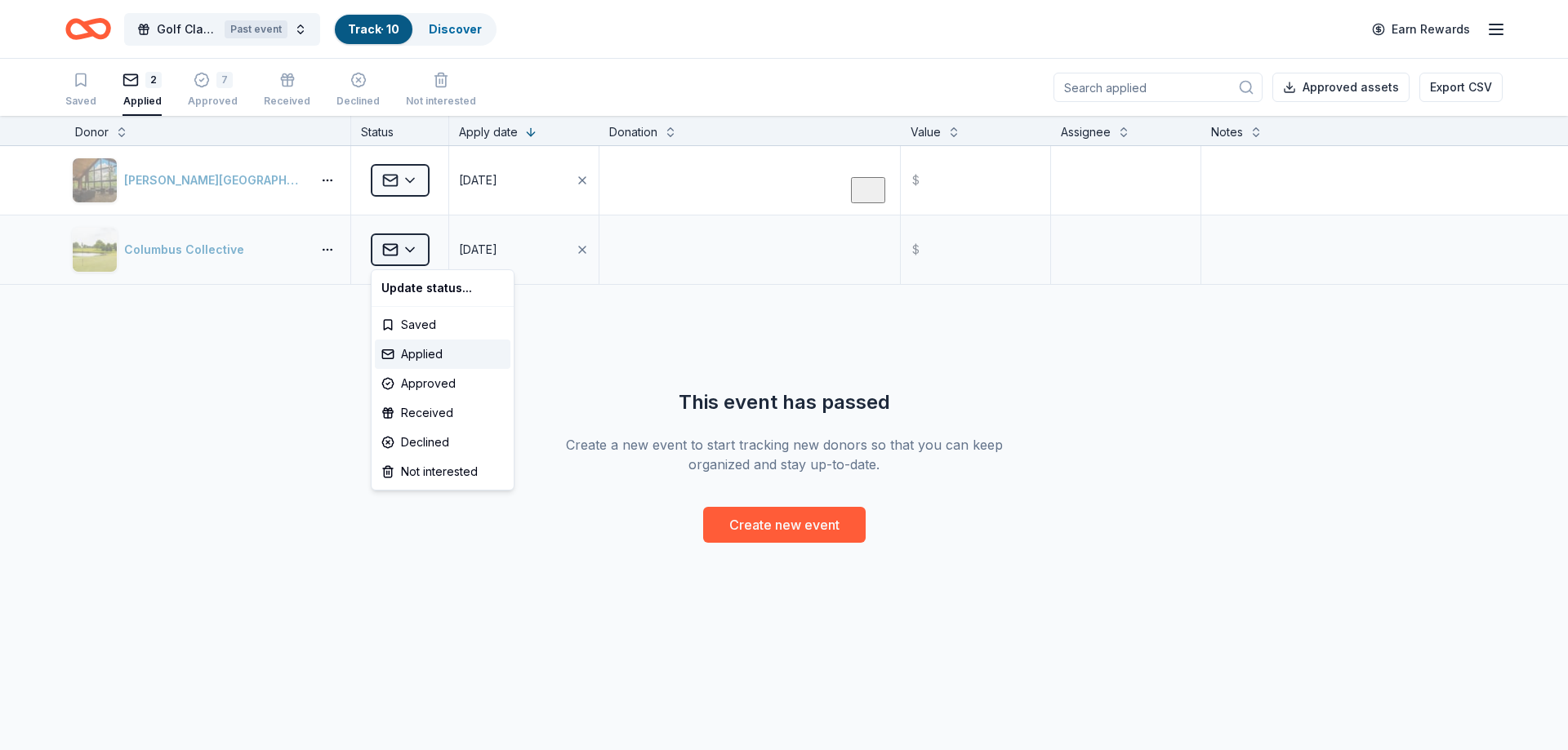
click at [416, 244] on html "Golf Classic - 2025 Past event Track · 10 Discover Earn Rewards Saved 2 Applied…" at bounding box center [784, 375] width 1568 height 750
click at [1289, 433] on html "Golf Classic - 2025 Past event Track · 10 Discover Earn Rewards Saved 2 Applied…" at bounding box center [784, 375] width 1568 height 750
